Goal: Task Accomplishment & Management: Manage account settings

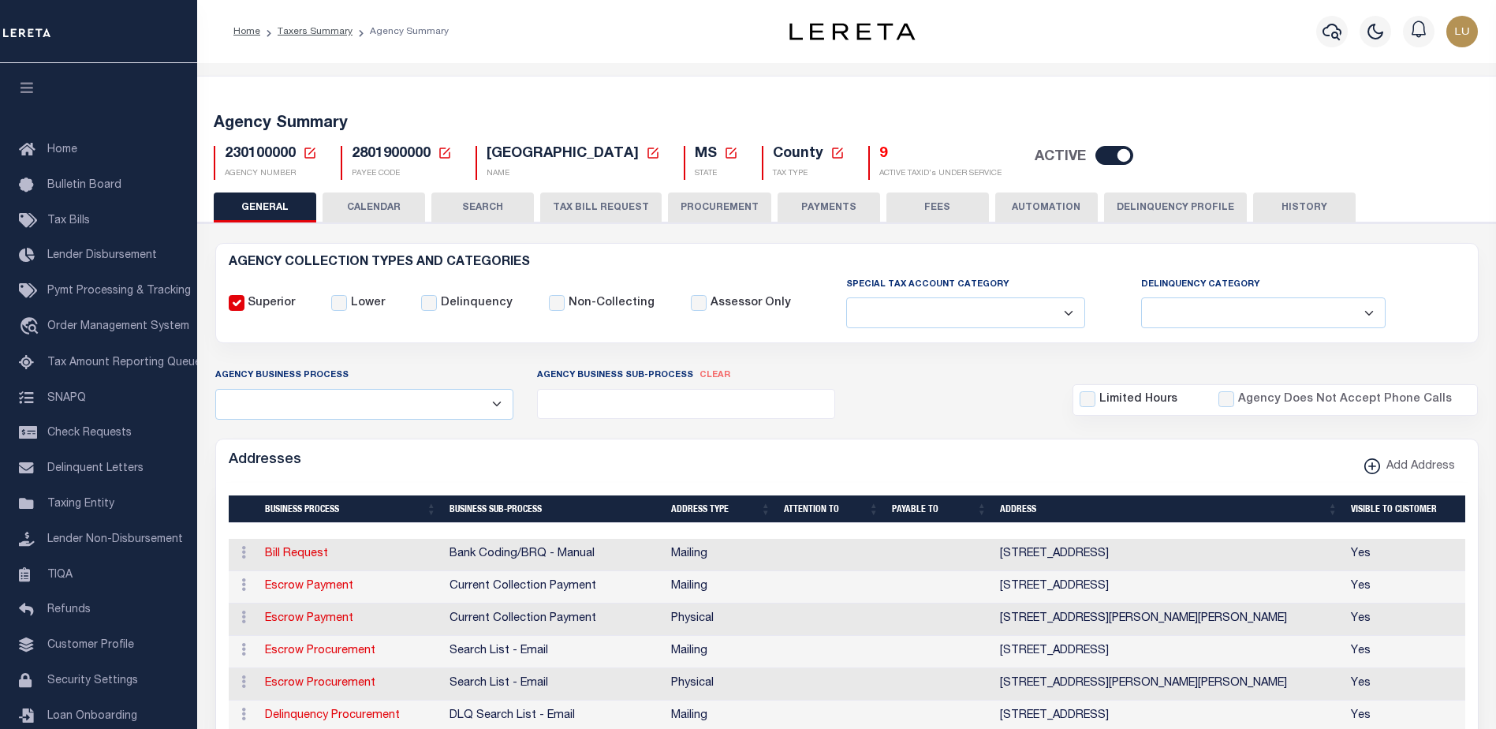
select select
click at [1052, 210] on button "AUTOMATION" at bounding box center [1047, 207] width 103 height 30
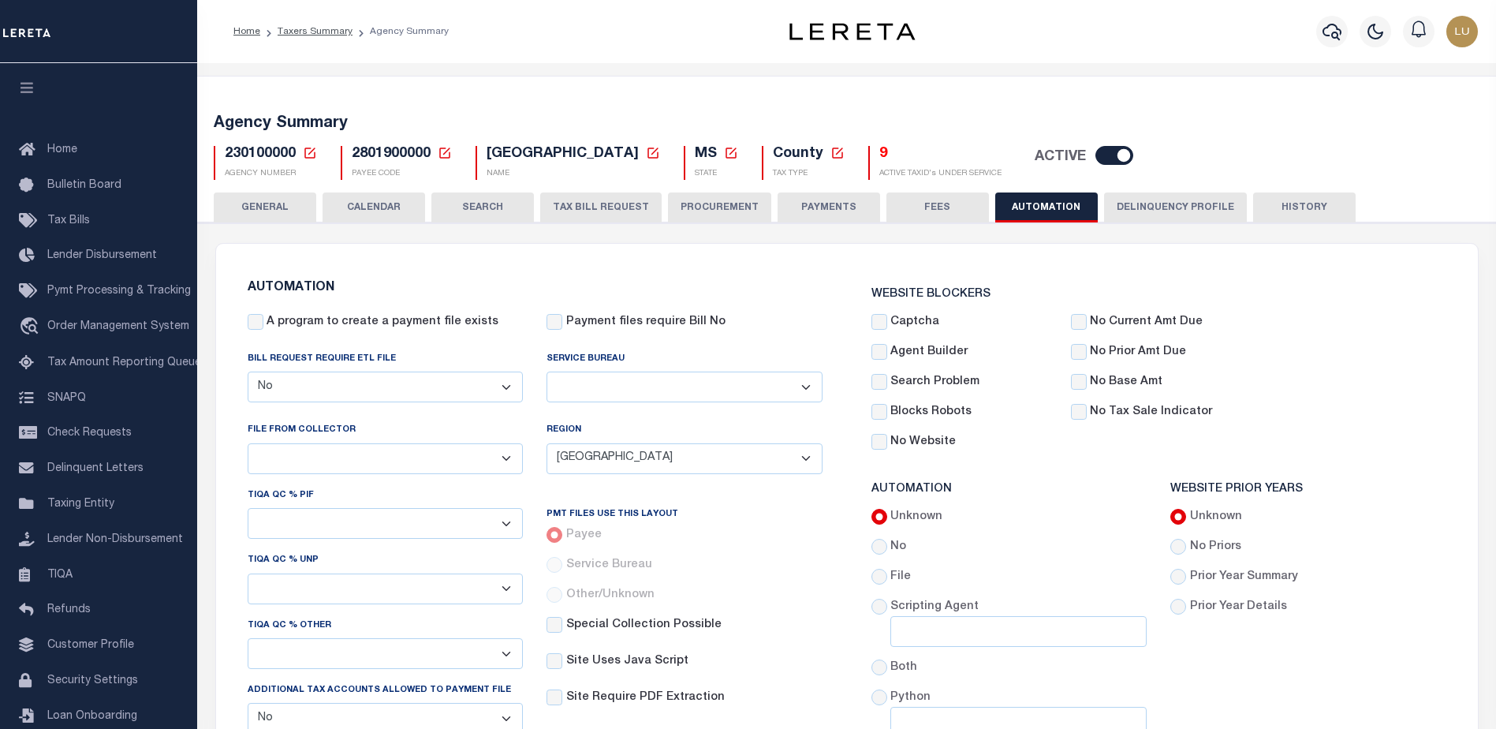
click at [431, 381] on select "Yes No" at bounding box center [386, 387] width 276 height 31
click at [426, 387] on select "Yes No" at bounding box center [386, 387] width 276 height 31
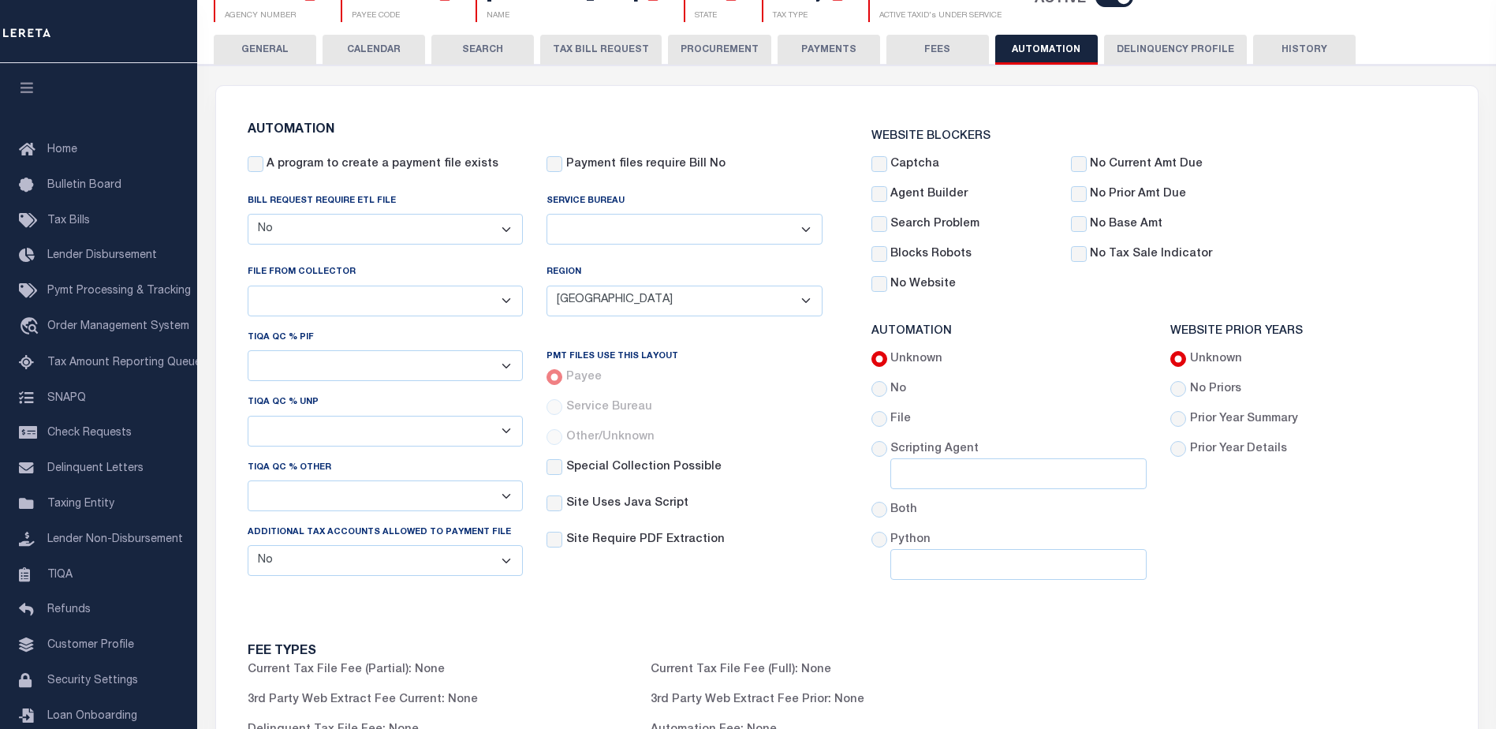
scroll to position [316, 0]
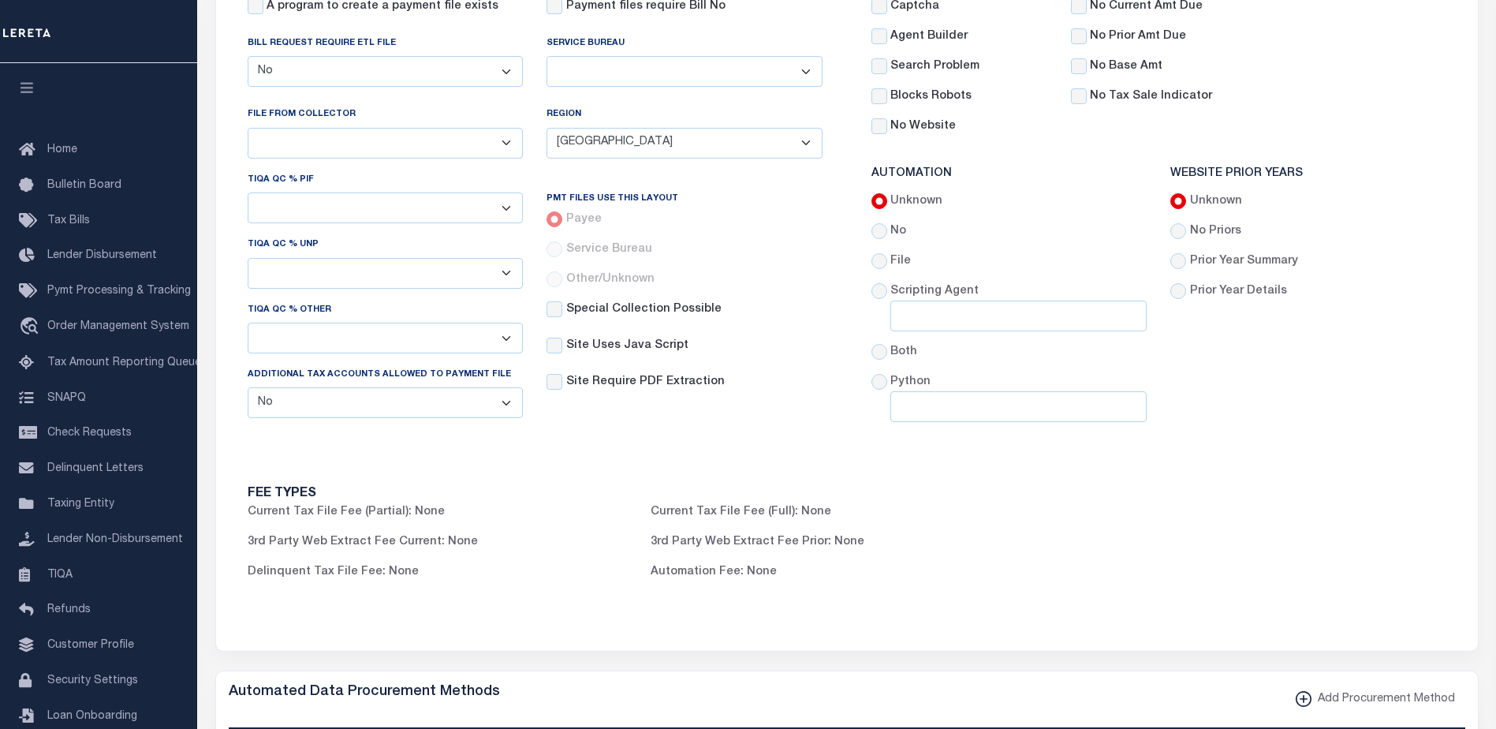
click at [491, 405] on select "Yes No" at bounding box center [386, 402] width 276 height 31
click at [455, 71] on select "Yes No" at bounding box center [386, 71] width 276 height 31
click at [278, 409] on select "Yes No" at bounding box center [386, 402] width 276 height 31
click at [297, 380] on label "Additional Tax Accounts Allowed to Payment File" at bounding box center [379, 374] width 263 height 13
click at [297, 387] on select "Yes No" at bounding box center [386, 402] width 276 height 31
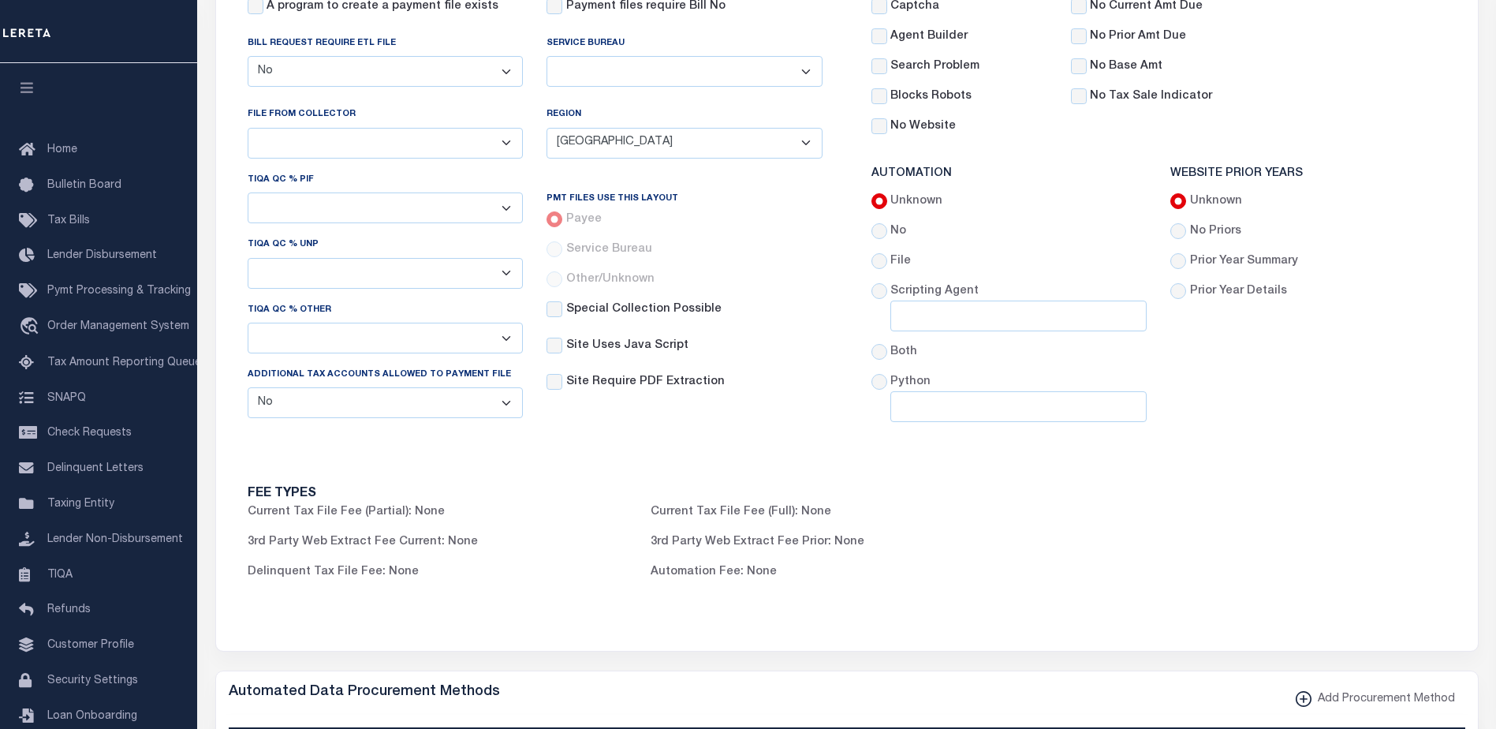
click at [292, 379] on label "Additional Tax Accounts Allowed to Payment File" at bounding box center [379, 374] width 263 height 13
click at [292, 387] on select "Yes No" at bounding box center [386, 402] width 276 height 31
click at [381, 372] on div "Additional Tax Accounts Allowed to Payment File Yes No" at bounding box center [386, 392] width 276 height 52
drag, startPoint x: 243, startPoint y: 376, endPoint x: 308, endPoint y: 378, distance: 65.5
click at [308, 378] on div "TIQA QC % PIF - Select - 1% 5% 10% 20% 50% 100% TIQA QC % UNP - Select - 1% 5% …" at bounding box center [386, 301] width 300 height 260
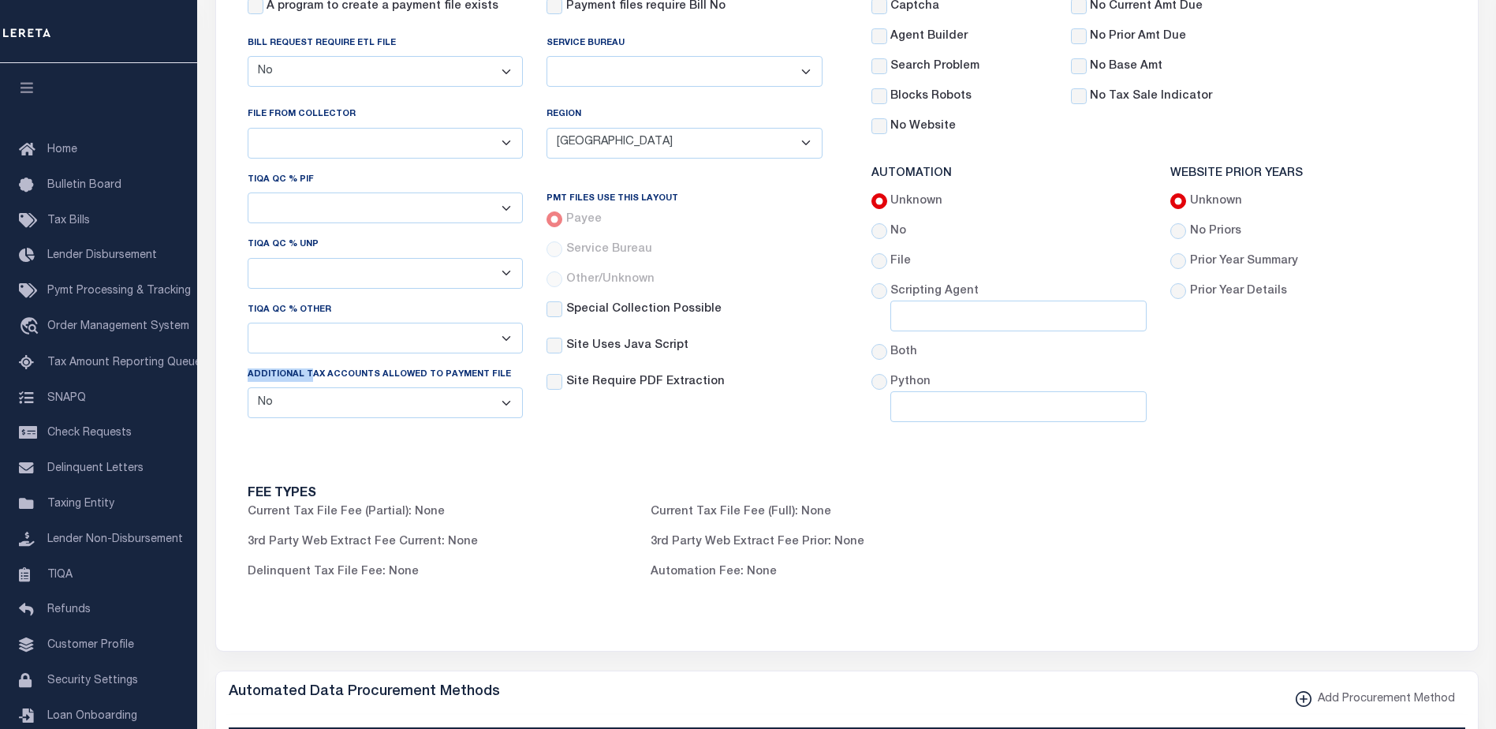
copy label "Additional T"
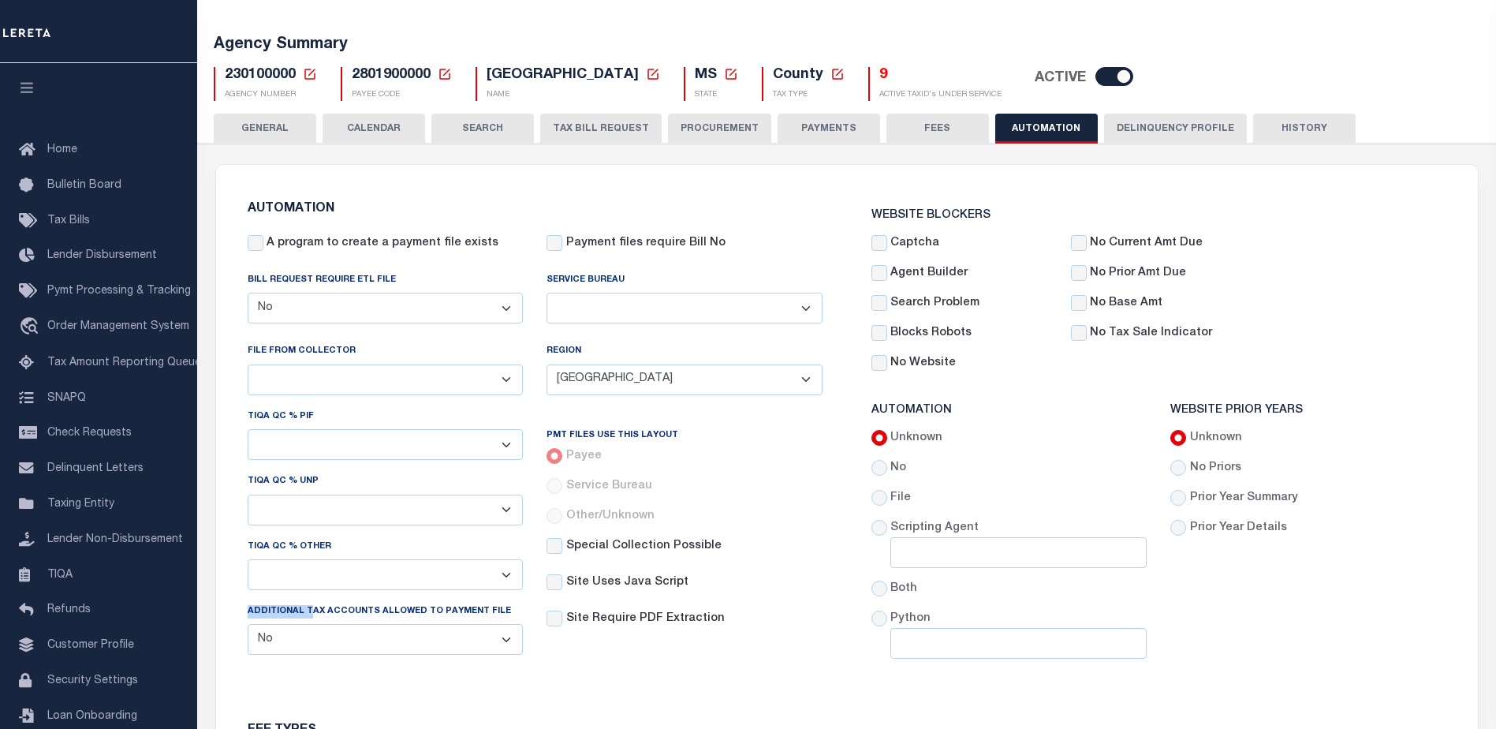
scroll to position [237, 0]
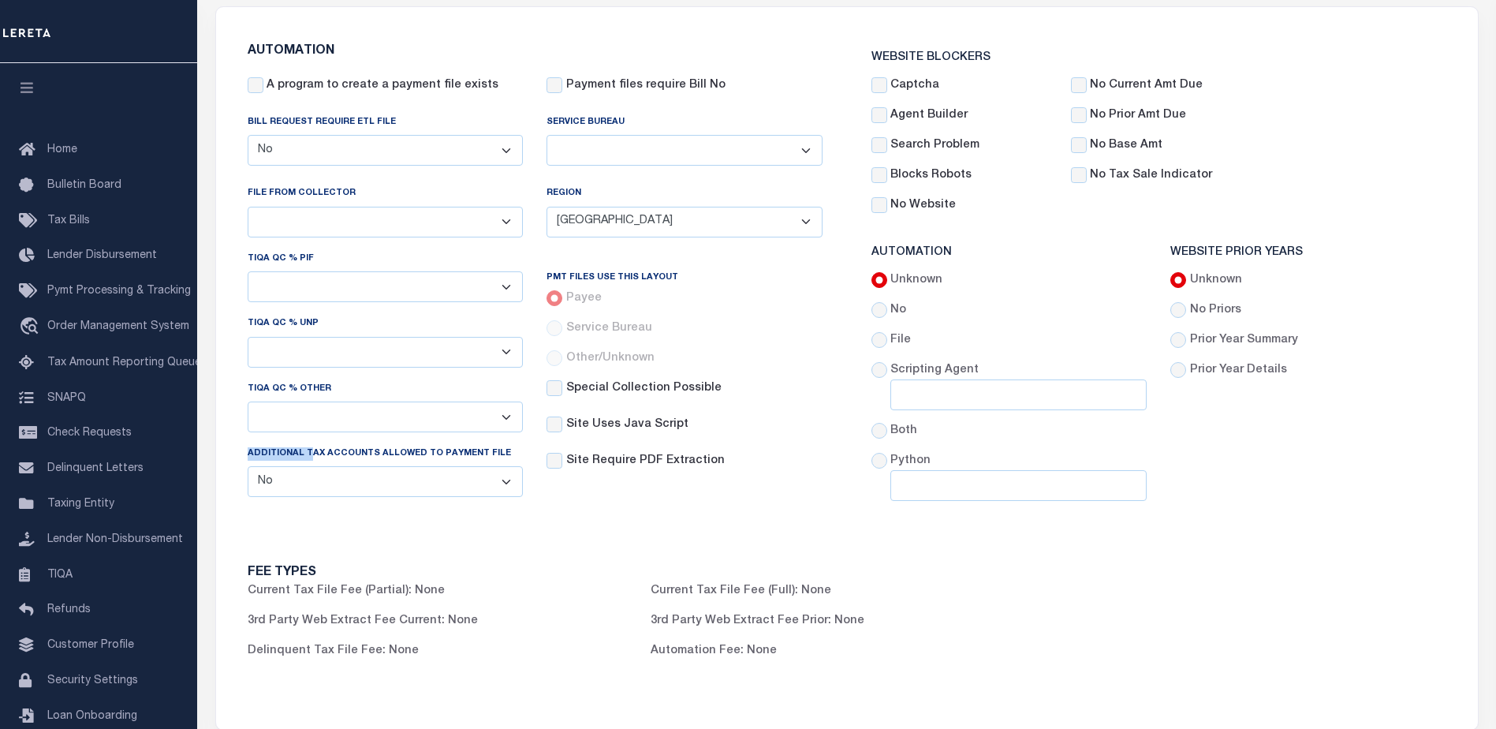
click at [419, 492] on select "Yes No" at bounding box center [386, 481] width 276 height 31
select select
click at [248, 471] on select "Yes No" at bounding box center [386, 481] width 276 height 31
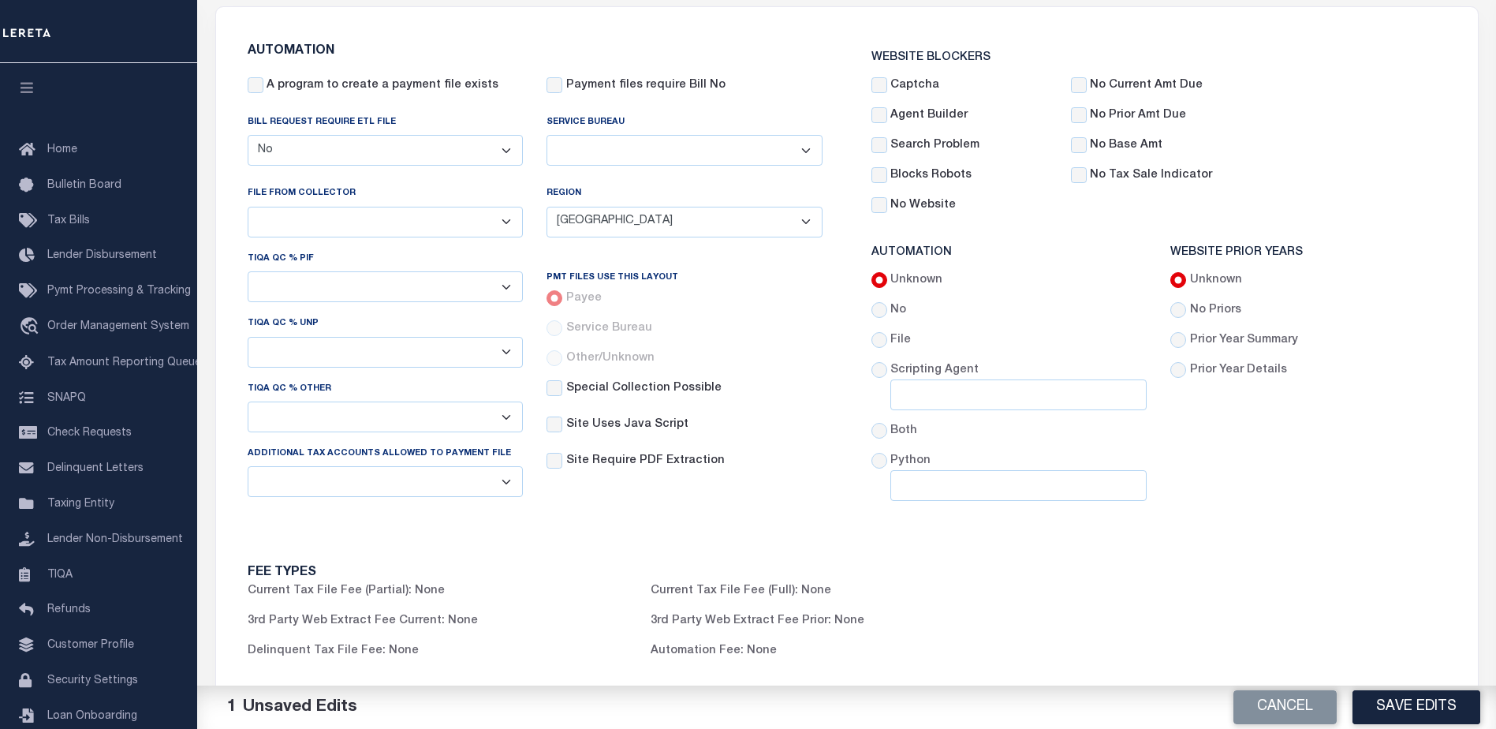
click at [1189, 575] on div "FEE TYPES Current Tax File Fee (Partial): None Current Tax File Fee (Full): Non…" at bounding box center [847, 628] width 1248 height 163
click at [1388, 705] on button "Save Edits" at bounding box center [1417, 707] width 128 height 34
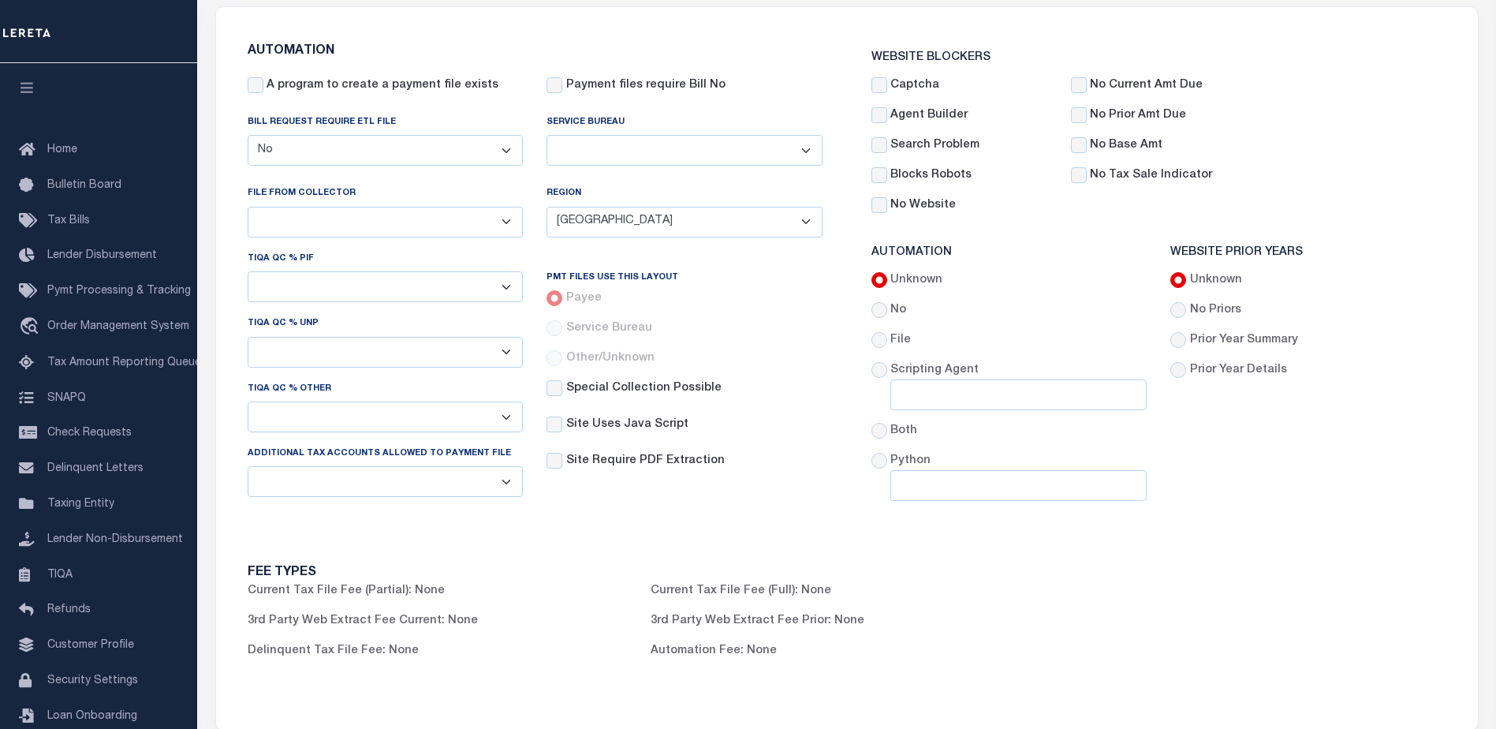
click at [389, 481] on select "Yes No" at bounding box center [386, 481] width 276 height 31
click at [738, 510] on div "Pmt Files Use This Layout Payee Service Bureau Other/Unknown Special Collection…" at bounding box center [685, 380] width 300 height 260
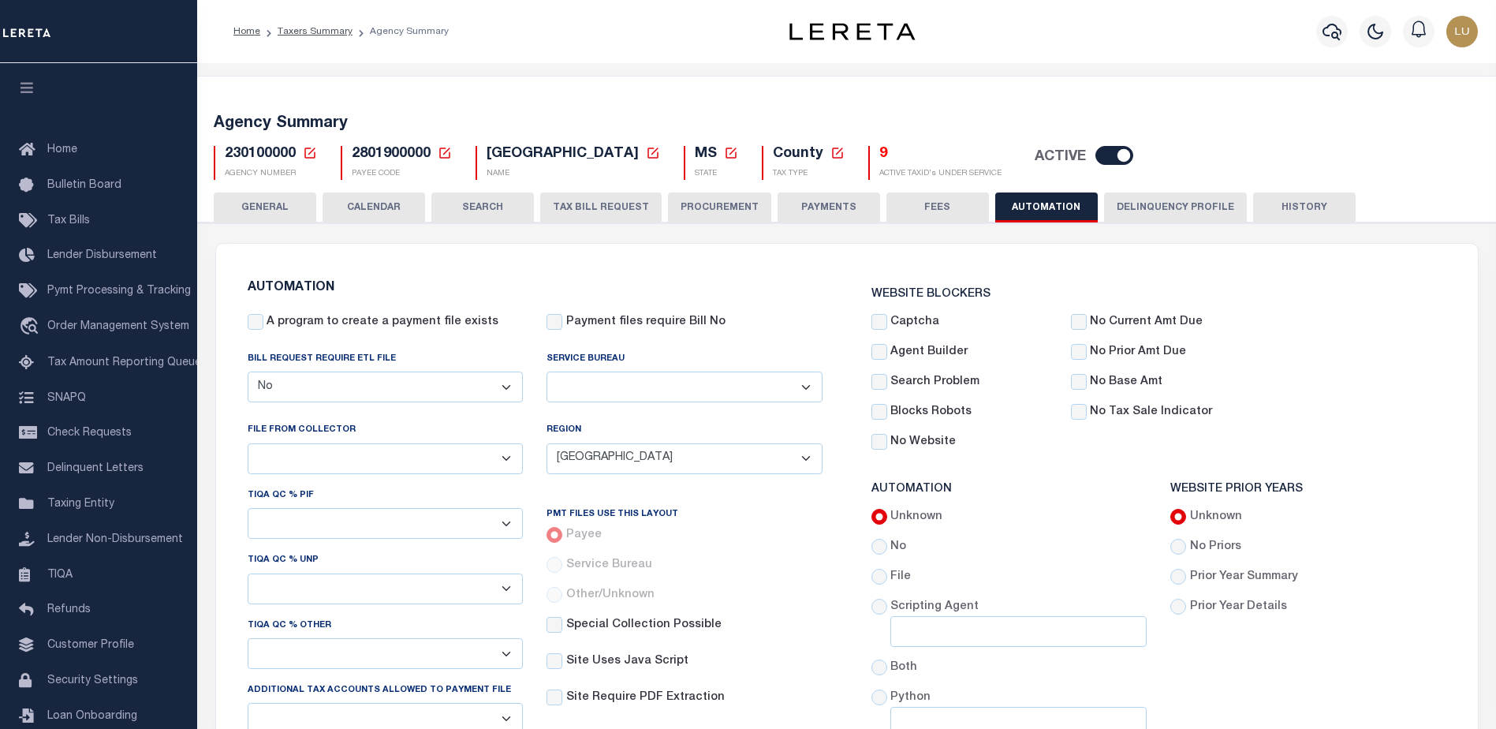
click at [377, 151] on span "2801900000" at bounding box center [391, 154] width 79 height 14
click at [378, 151] on span "2801900000" at bounding box center [391, 154] width 79 height 14
copy span "2801900000"
click at [711, 204] on button "PROCUREMENT" at bounding box center [719, 207] width 103 height 30
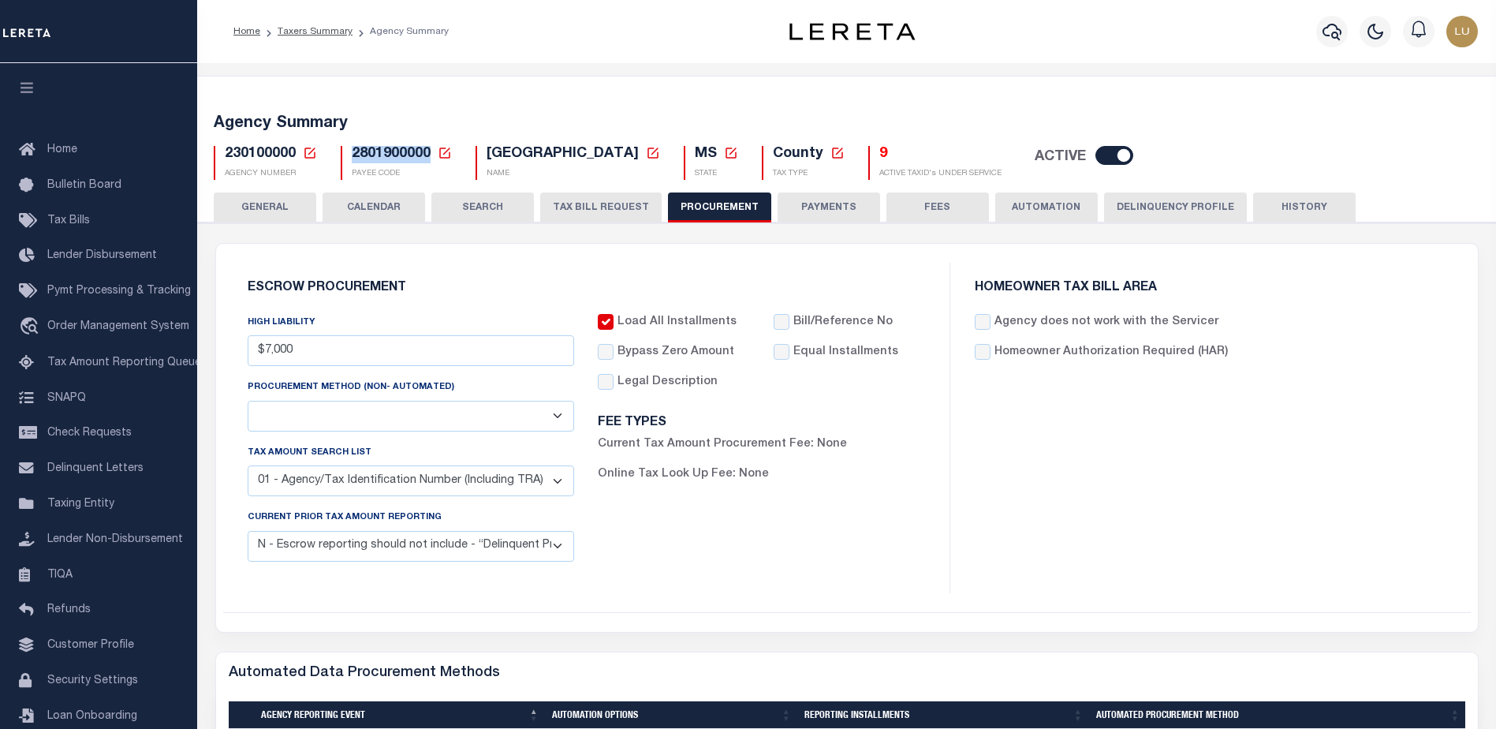
click at [588, 204] on button "TAX BILL REQUEST" at bounding box center [600, 207] width 121 height 30
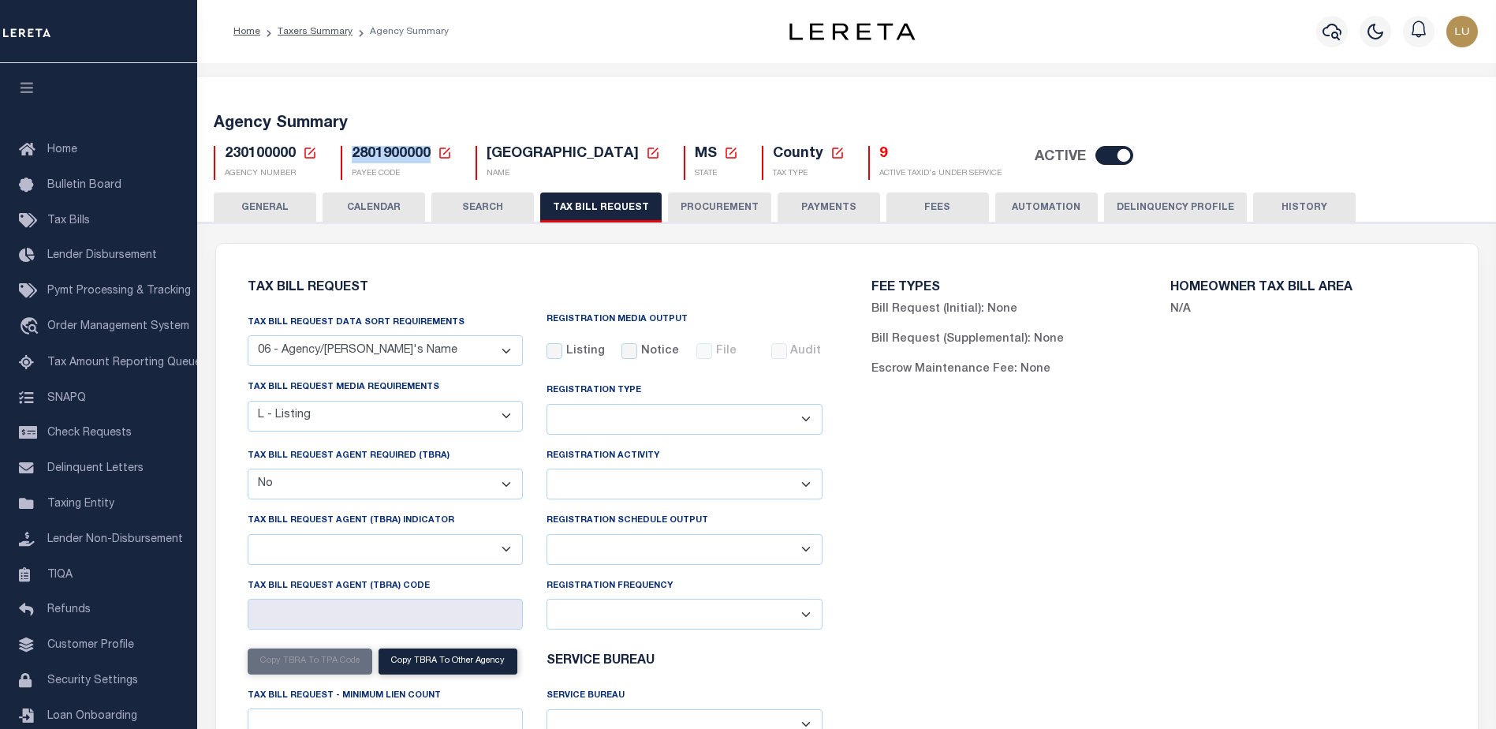
click at [441, 477] on select "Yes No" at bounding box center [386, 484] width 276 height 31
click at [439, 479] on select "Yes No" at bounding box center [386, 484] width 276 height 31
click at [422, 484] on select "Yes No" at bounding box center [386, 484] width 276 height 31
select select
click at [248, 471] on select "Yes No" at bounding box center [386, 484] width 276 height 31
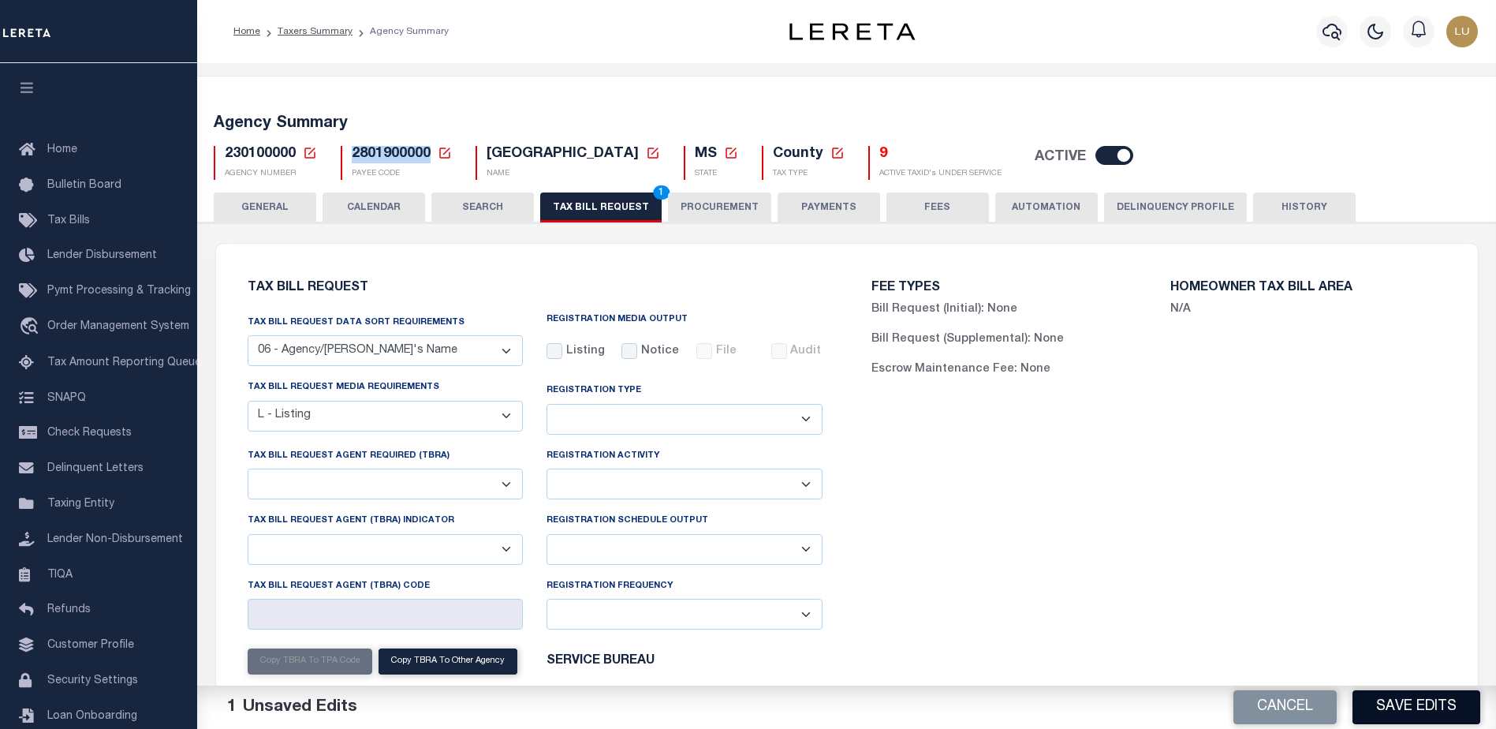
click at [1359, 709] on button "Save Edits" at bounding box center [1417, 707] width 128 height 34
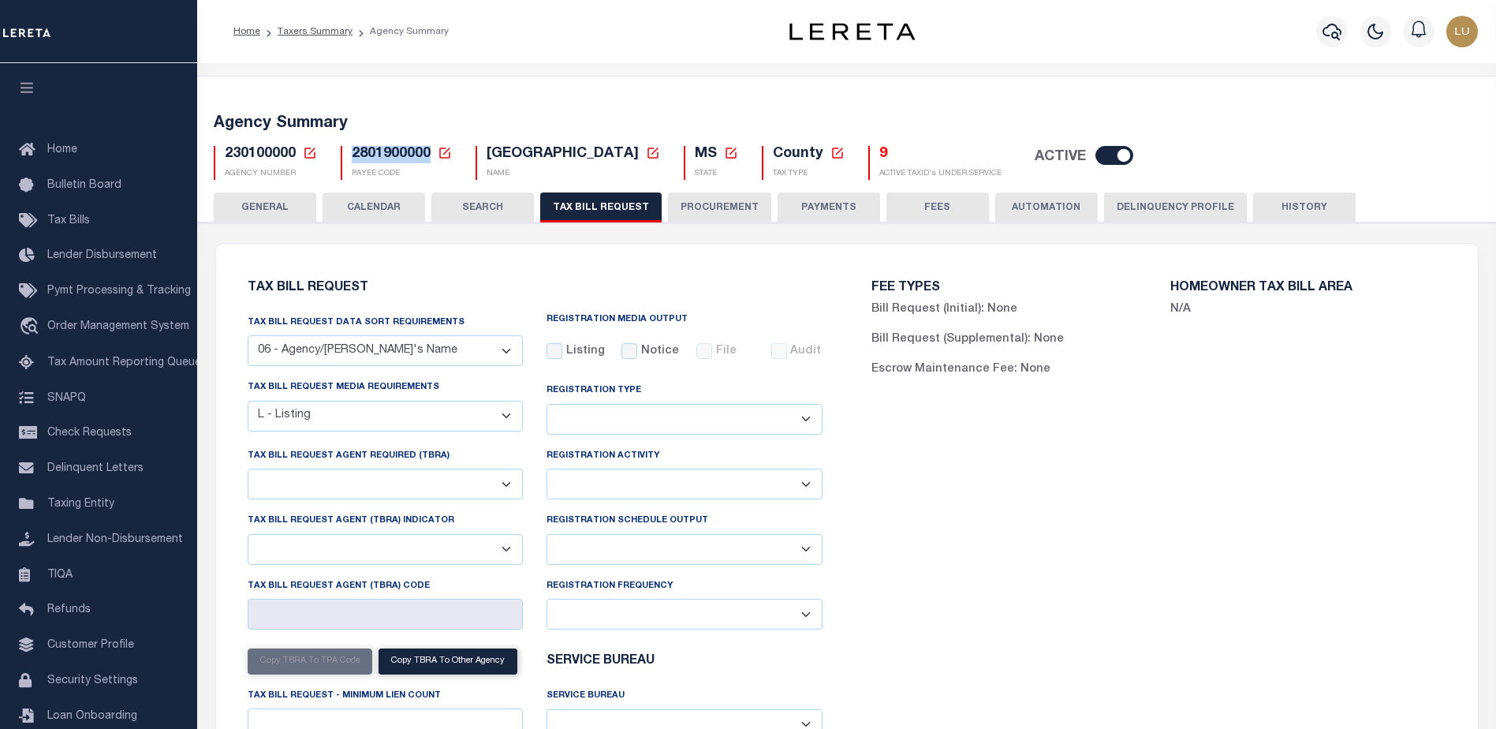
click at [448, 482] on select "Yes No" at bounding box center [386, 484] width 276 height 31
click at [1046, 594] on div "FEE TYPES Bill Request (Initial): None Bill Request (Supplemental): None Escrow…" at bounding box center [1159, 559] width 624 height 592
click at [294, 485] on select "Yes No" at bounding box center [386, 484] width 276 height 31
click at [1100, 518] on div "FEE TYPES Bill Request (Initial): None Bill Request (Supplemental): None Escrow…" at bounding box center [1159, 559] width 624 height 592
click at [952, 439] on div "FEE TYPES Bill Request (Initial): None Bill Request (Supplemental): None Escrow…" at bounding box center [1159, 559] width 624 height 592
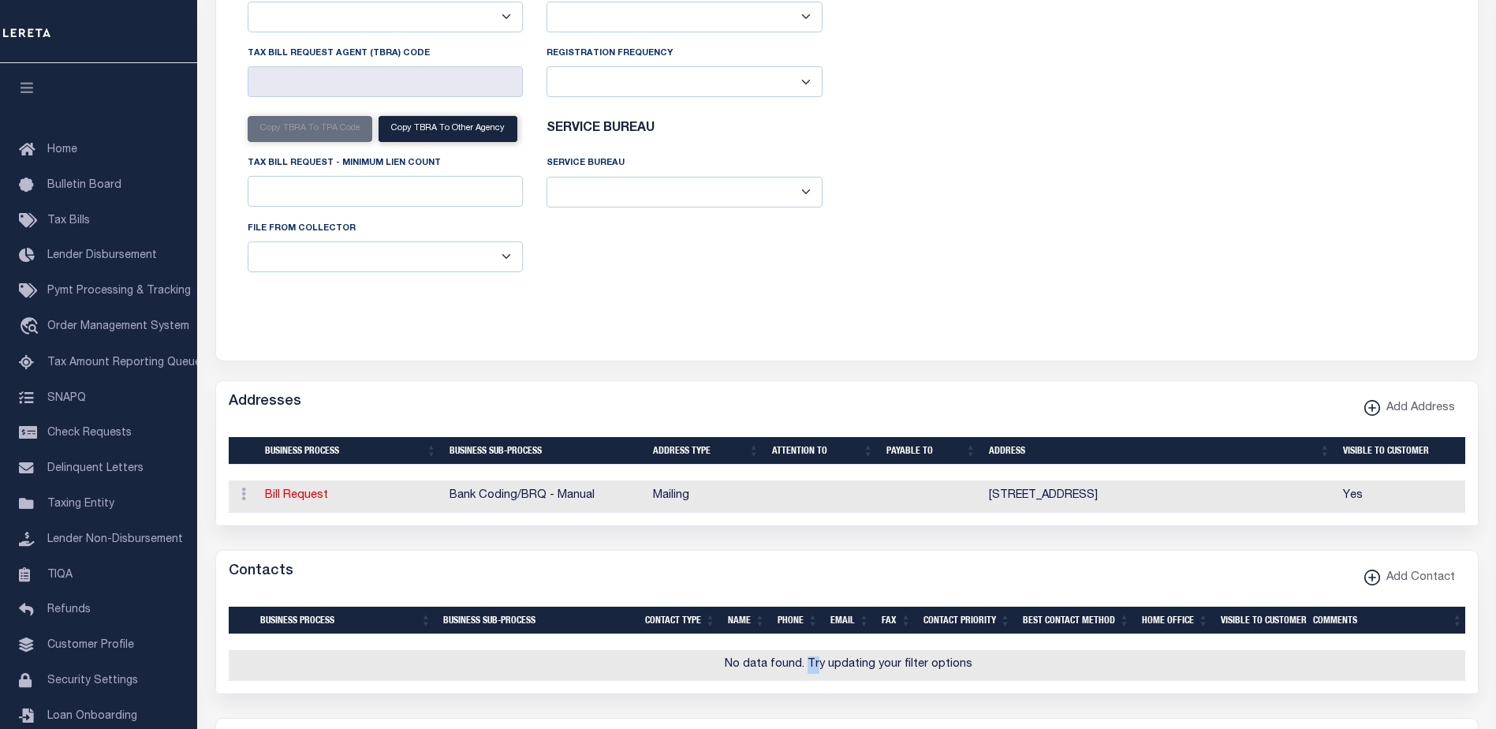
scroll to position [59, 0]
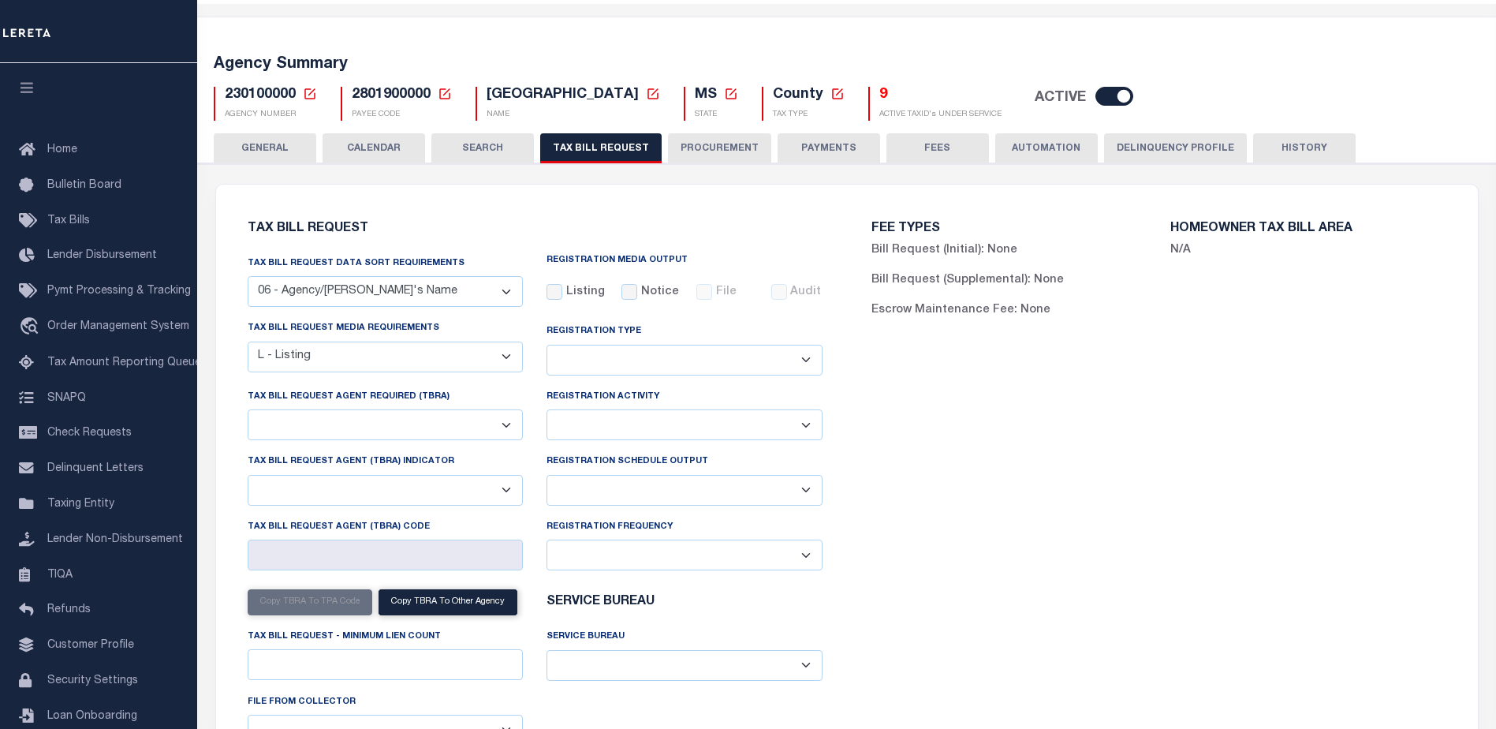
click at [991, 622] on div "FEE TYPES Bill Request (Initial): None Bill Request (Supplemental): None Escrow…" at bounding box center [1159, 500] width 624 height 592
click at [1070, 479] on div "FEE TYPES Bill Request (Initial): None Bill Request (Supplemental): None Escrow…" at bounding box center [1159, 500] width 624 height 592
click at [1081, 583] on div "FEE TYPES Bill Request (Initial): None Bill Request (Supplemental): None Escrow…" at bounding box center [1159, 500] width 624 height 592
click at [1190, 522] on div "FEE TYPES Bill Request (Initial): None Bill Request (Supplemental): None Escrow…" at bounding box center [1159, 500] width 624 height 592
click at [1125, 150] on button "Delinquency Profile" at bounding box center [1175, 148] width 143 height 30
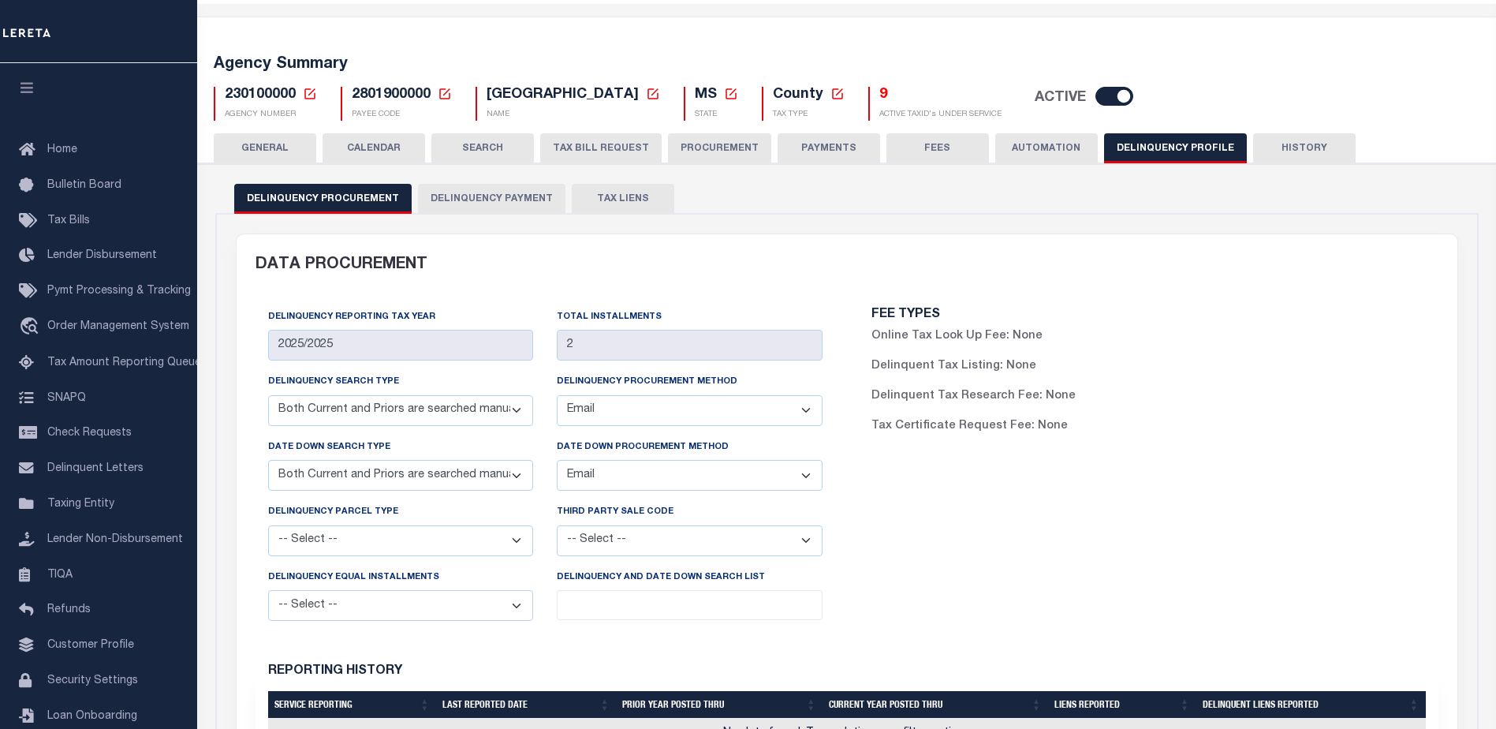
drag, startPoint x: 435, startPoint y: 202, endPoint x: 538, endPoint y: 240, distance: 109.3
click at [435, 202] on button "Delinquency Payment" at bounding box center [492, 199] width 148 height 30
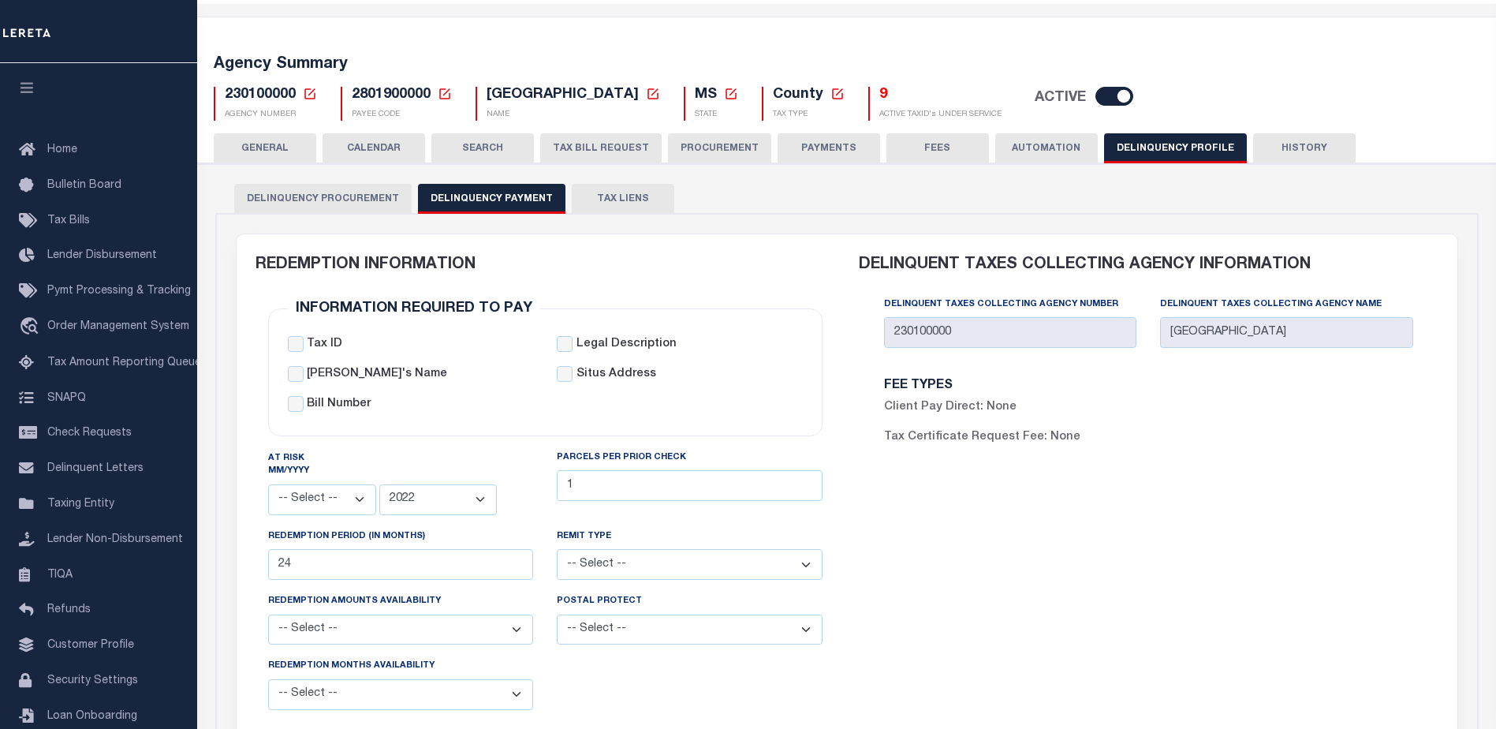
click at [1031, 191] on div "Delinquency Procurement Delinquency Payment TAX LIENS" at bounding box center [847, 198] width 1226 height 29
click at [1347, 207] on div "Delinquency Procurement Delinquency Payment TAX LIENS" at bounding box center [847, 198] width 1226 height 29
